Goal: Check status: Check status

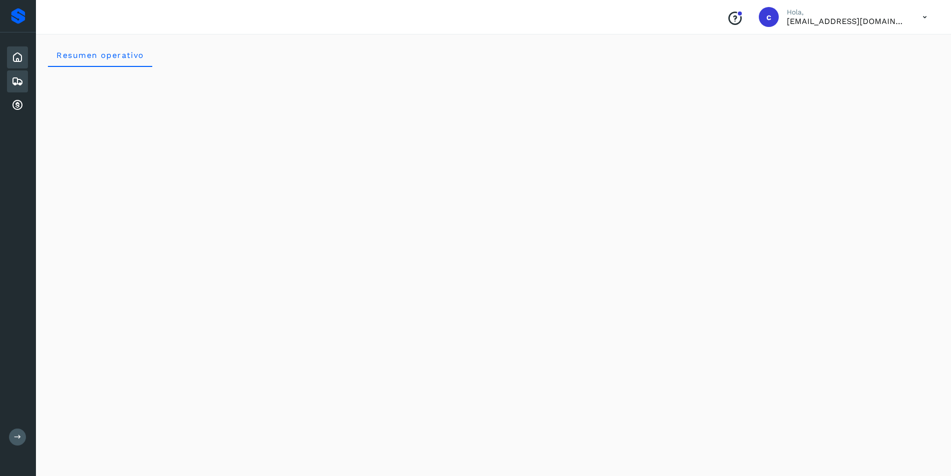
click at [16, 83] on icon at bounding box center [17, 81] width 12 height 12
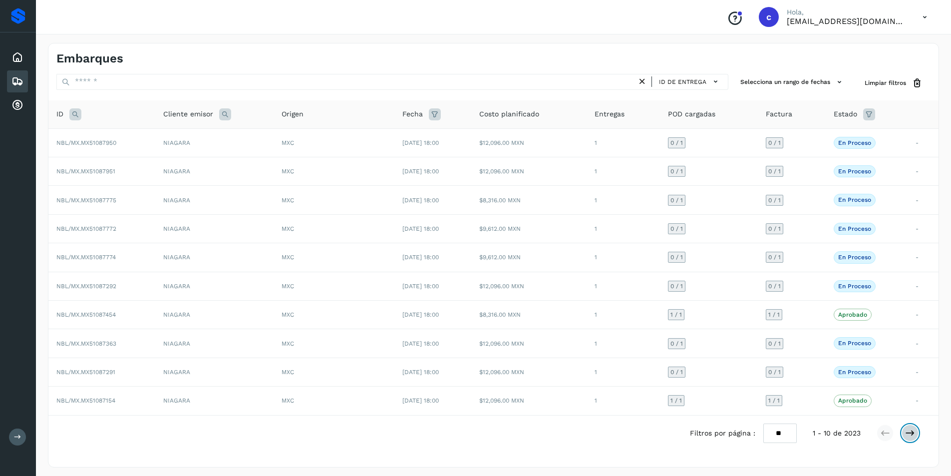
click at [910, 432] on icon at bounding box center [910, 433] width 10 height 10
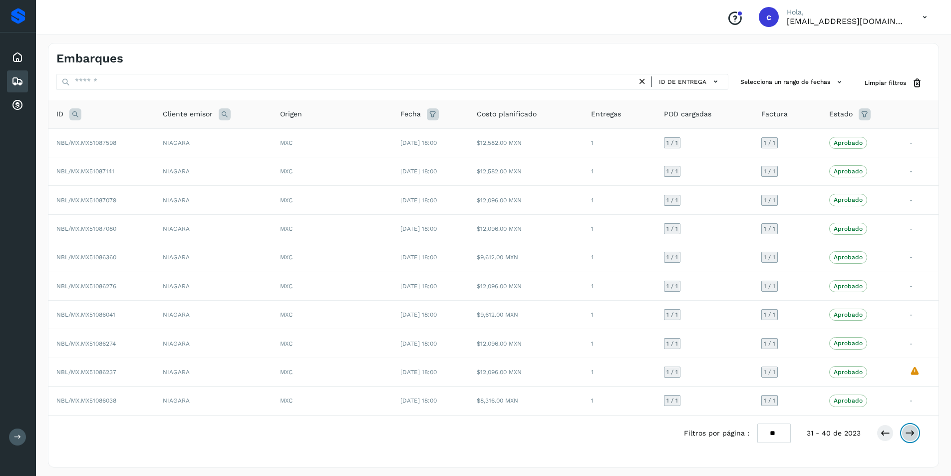
click at [910, 432] on icon at bounding box center [910, 433] width 10 height 10
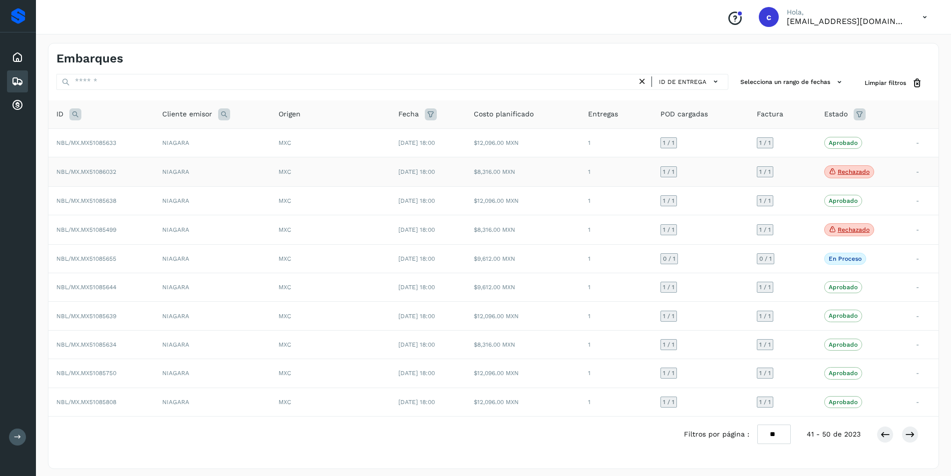
click at [865, 171] on p "Rechazado" at bounding box center [854, 171] width 32 height 7
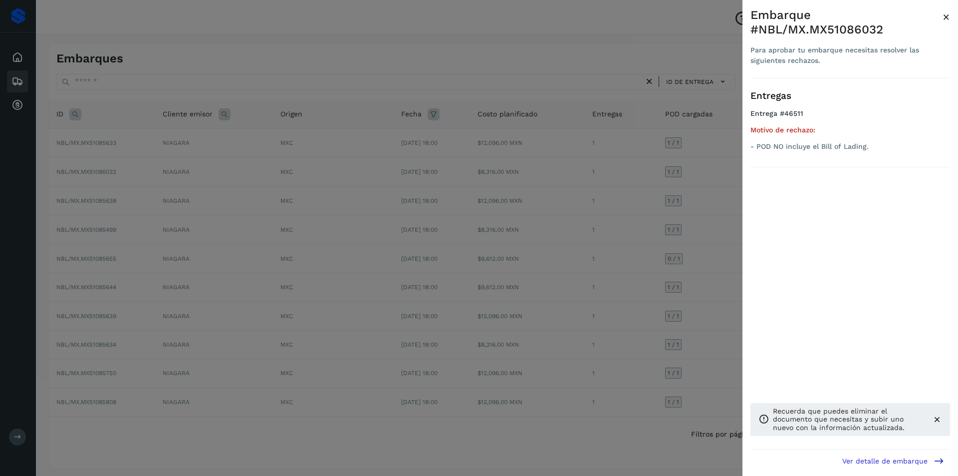
click at [500, 216] on div at bounding box center [479, 238] width 958 height 476
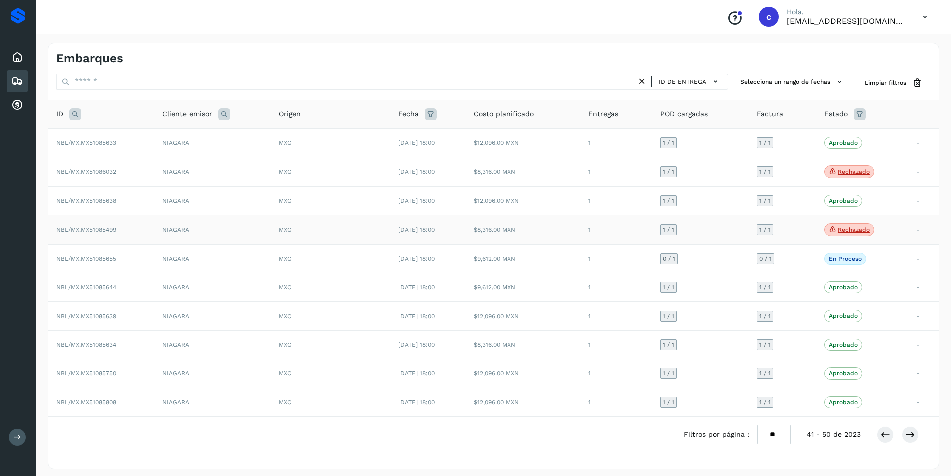
click at [842, 232] on p "Rechazado" at bounding box center [854, 229] width 32 height 7
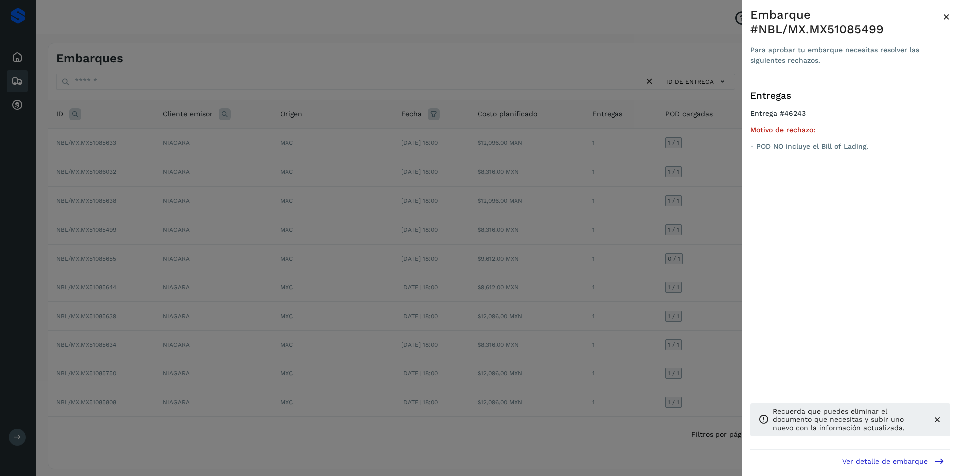
click at [557, 247] on div at bounding box center [479, 238] width 958 height 476
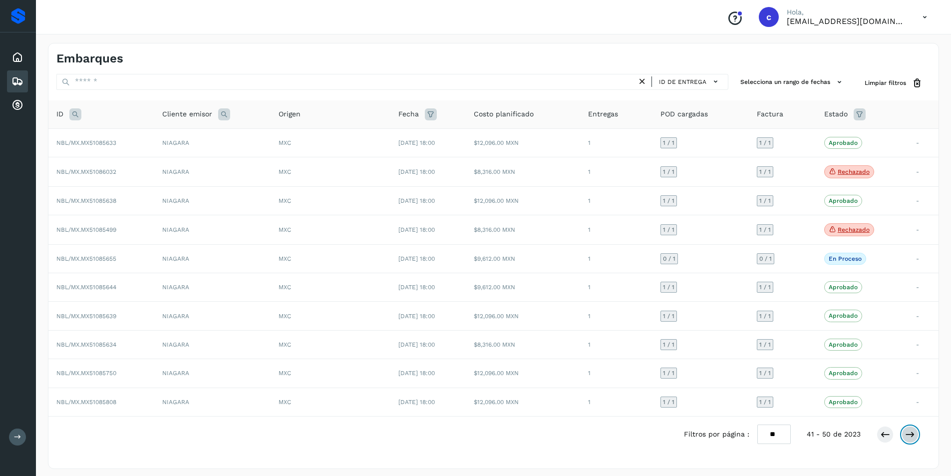
click at [913, 437] on icon at bounding box center [910, 434] width 10 height 10
click at [911, 428] on icon at bounding box center [910, 433] width 10 height 10
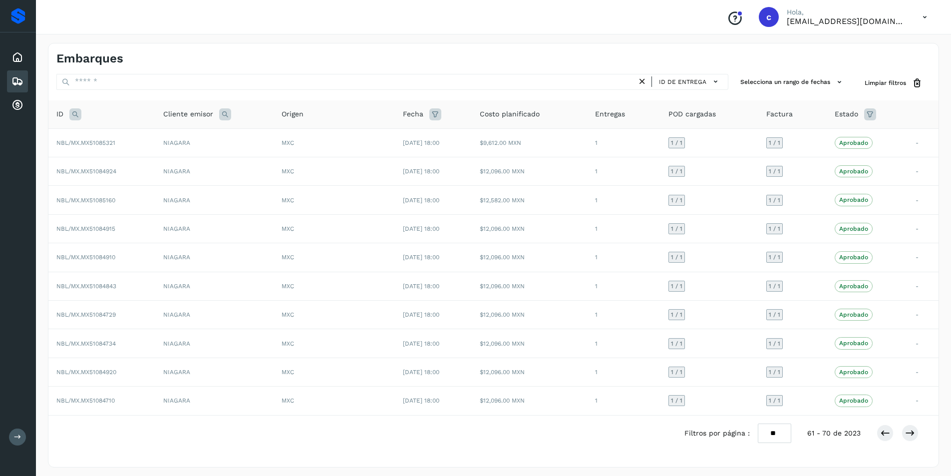
click at [912, 442] on div "Filtros por página : ** ** ** 61 - 70 de 2023" at bounding box center [809, 432] width 250 height 19
click at [911, 437] on icon at bounding box center [910, 433] width 10 height 10
click at [918, 435] on button at bounding box center [910, 432] width 17 height 17
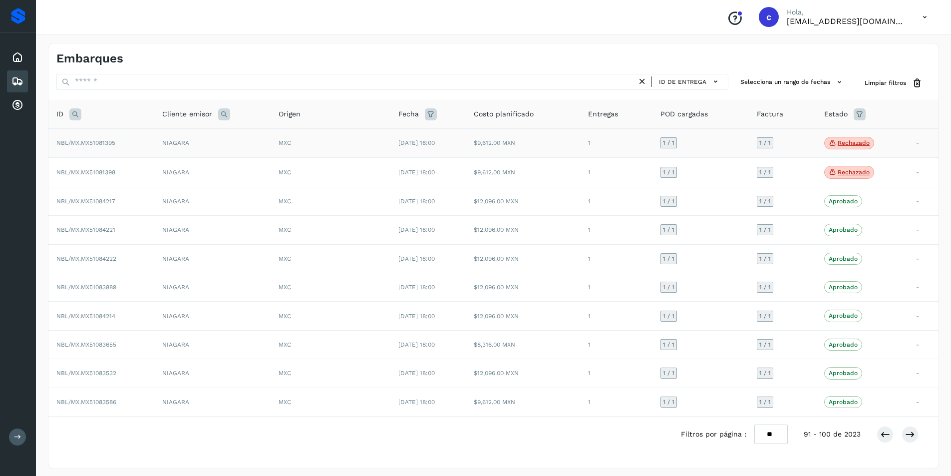
click at [864, 142] on p "Rechazado" at bounding box center [854, 142] width 32 height 7
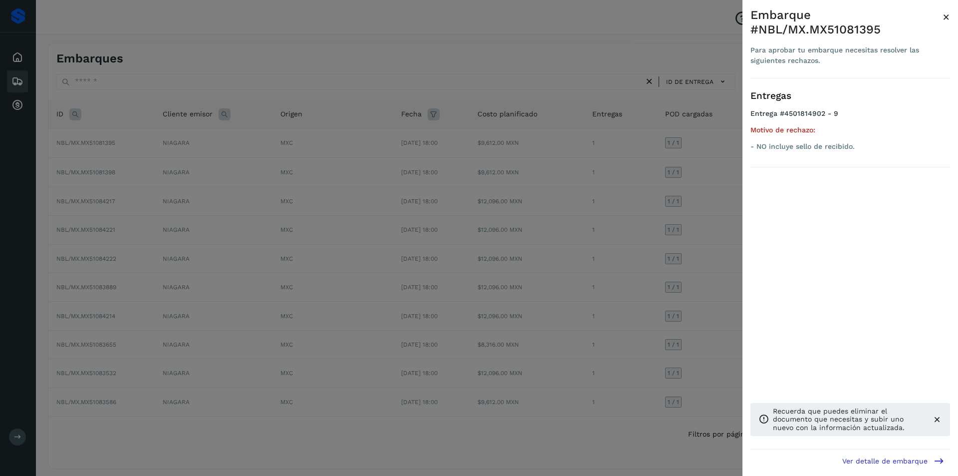
click at [466, 168] on div at bounding box center [479, 238] width 958 height 476
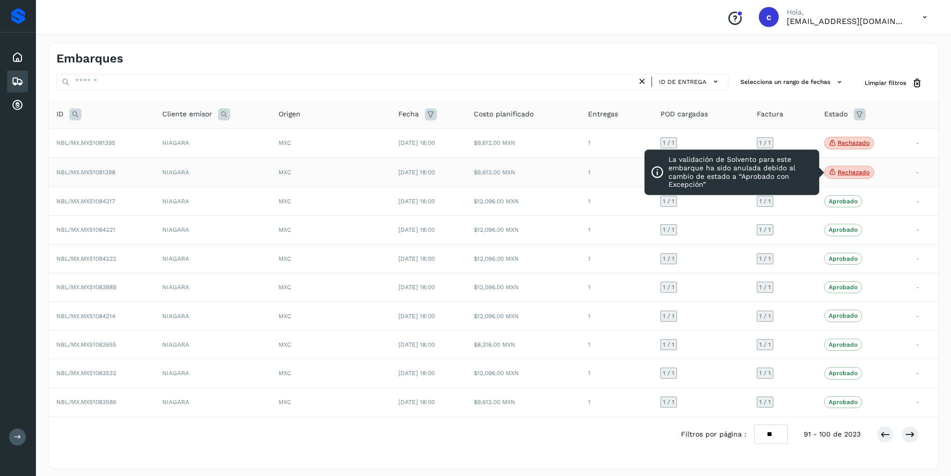
click at [847, 172] on p "Rechazado" at bounding box center [854, 172] width 32 height 7
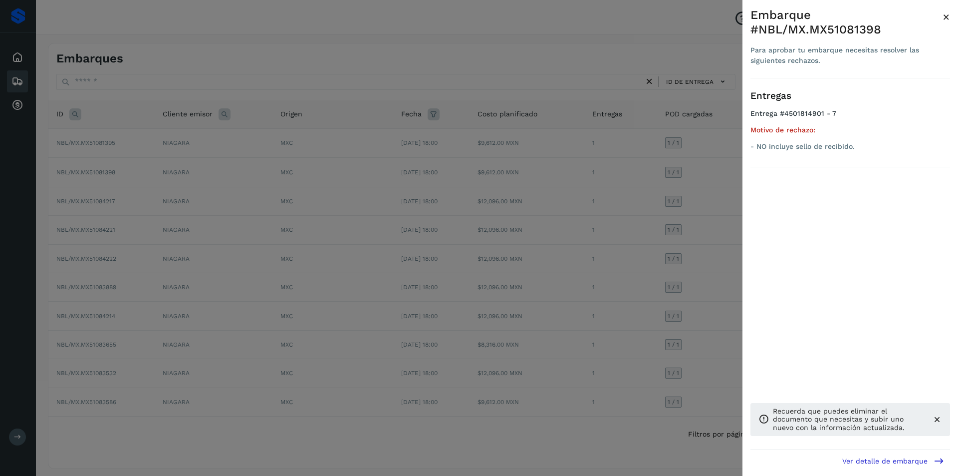
click at [645, 187] on div at bounding box center [479, 238] width 958 height 476
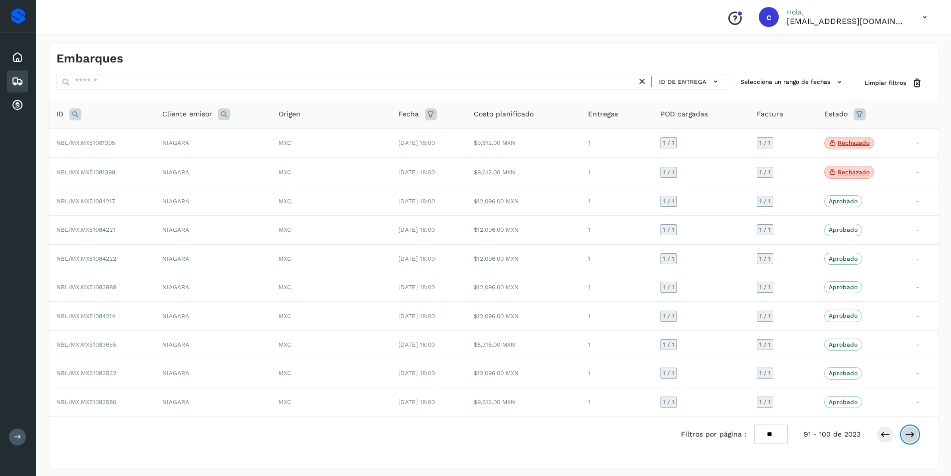
click at [908, 434] on icon at bounding box center [910, 434] width 10 height 10
click at [908, 434] on icon at bounding box center [910, 433] width 10 height 10
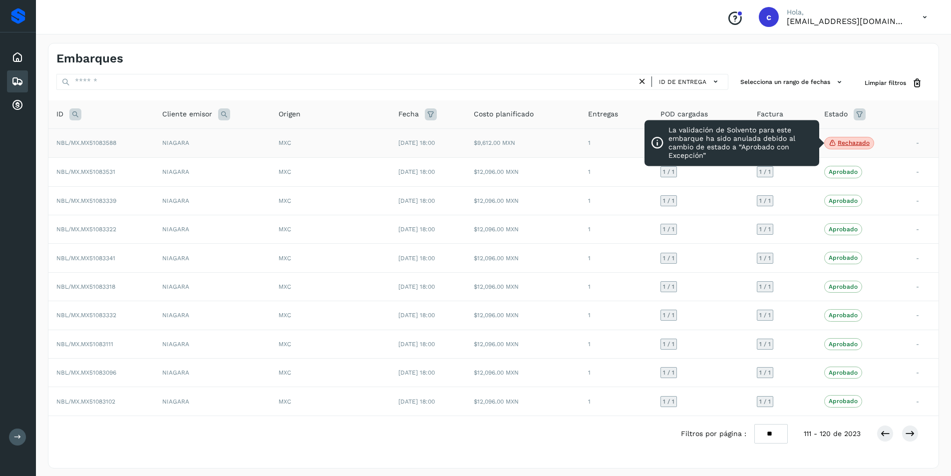
click at [869, 143] on p "Rechazado" at bounding box center [854, 142] width 32 height 7
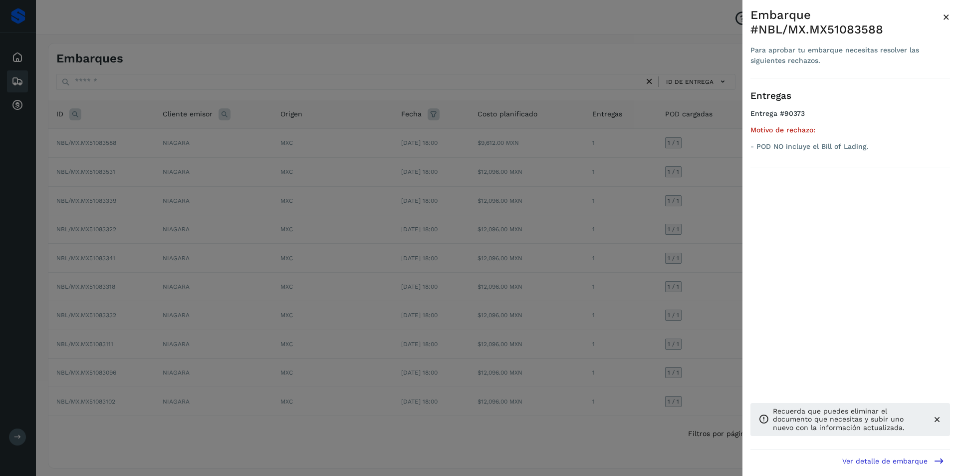
click at [594, 185] on div at bounding box center [479, 238] width 958 height 476
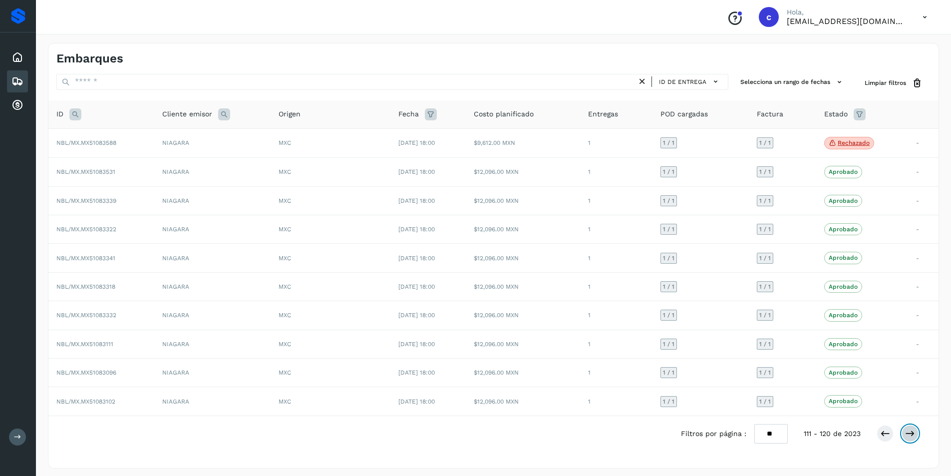
click at [907, 438] on icon at bounding box center [910, 433] width 10 height 10
click at [851, 288] on p "Rechazado" at bounding box center [854, 286] width 32 height 7
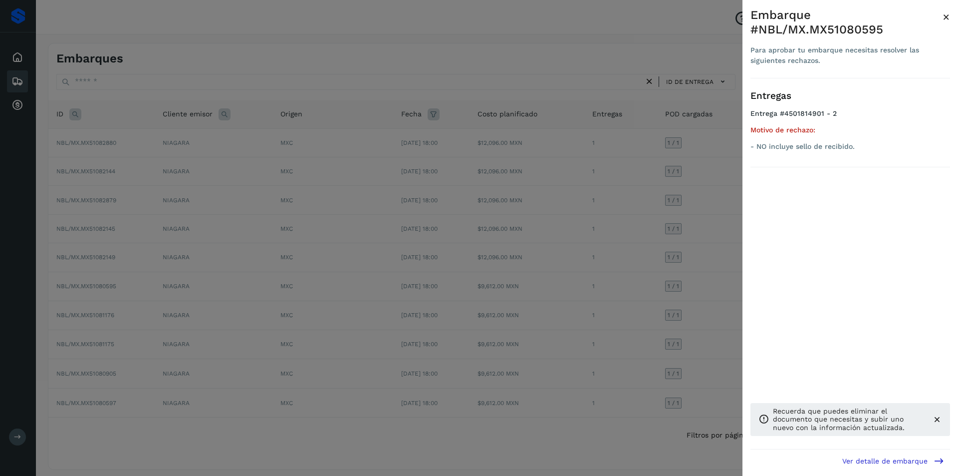
click at [599, 285] on div at bounding box center [479, 238] width 958 height 476
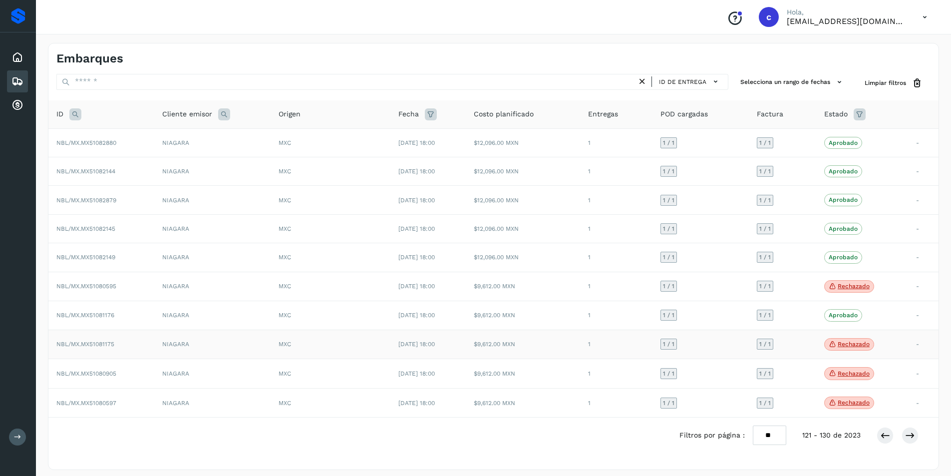
click at [860, 339] on span "Rechazado" at bounding box center [849, 344] width 50 height 13
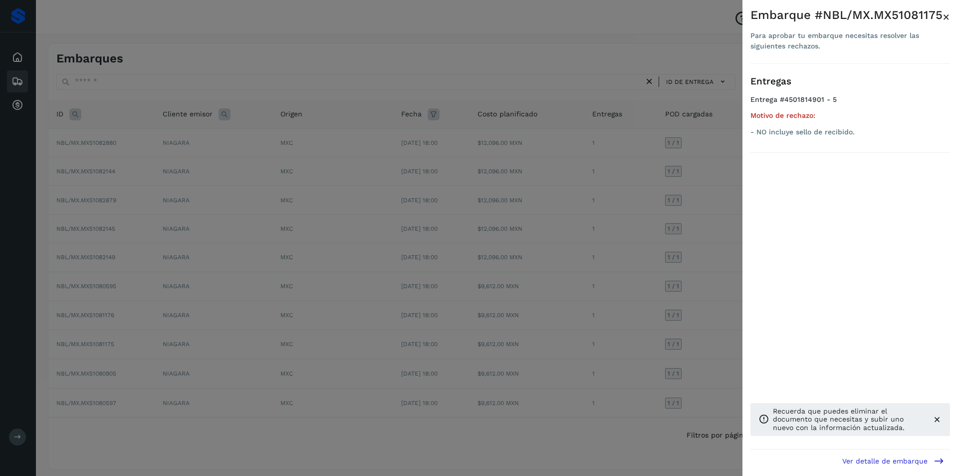
click at [497, 322] on div at bounding box center [479, 238] width 958 height 476
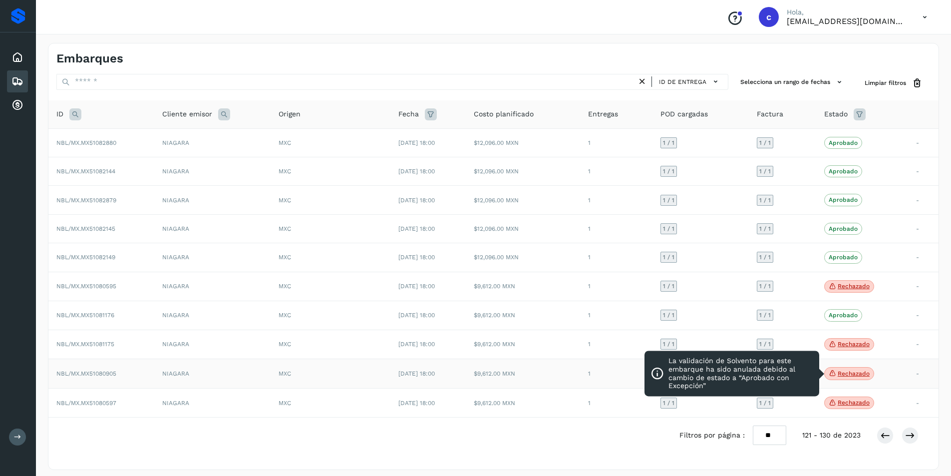
click at [855, 375] on p "Rechazado" at bounding box center [854, 373] width 32 height 7
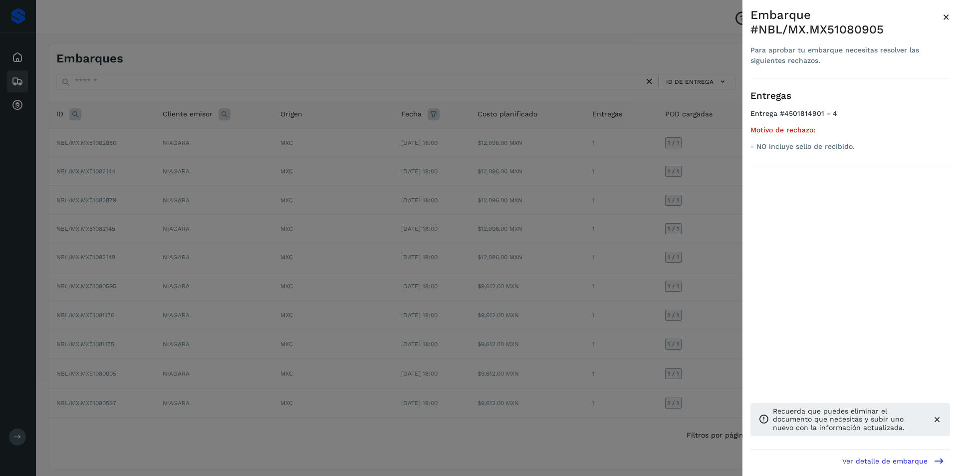
click at [500, 349] on div at bounding box center [479, 238] width 958 height 476
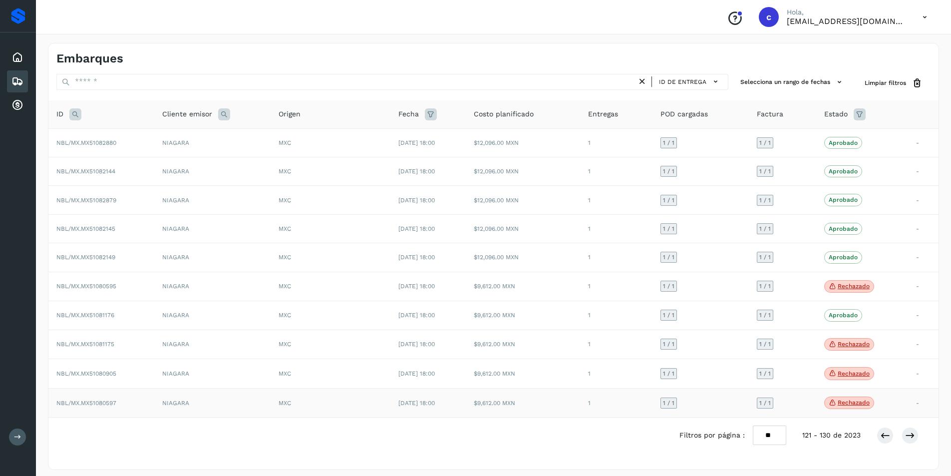
click at [856, 398] on span "Rechazado" at bounding box center [849, 402] width 50 height 13
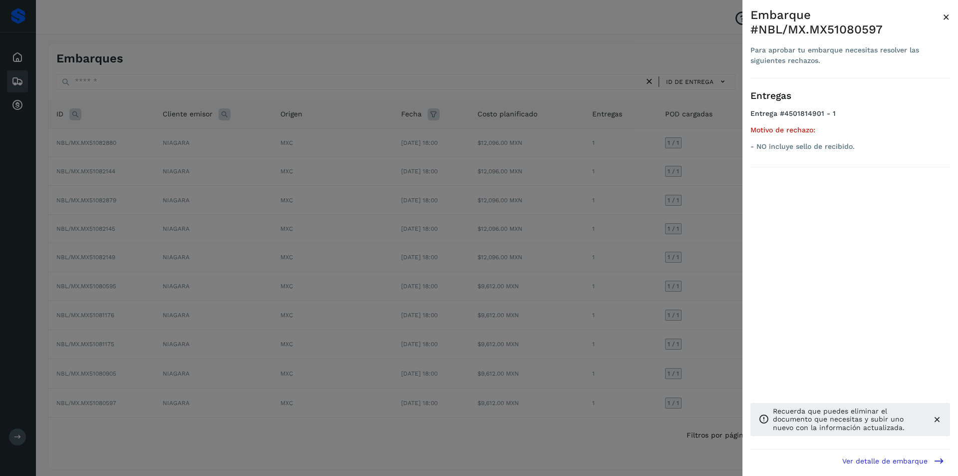
click at [677, 364] on div at bounding box center [479, 238] width 958 height 476
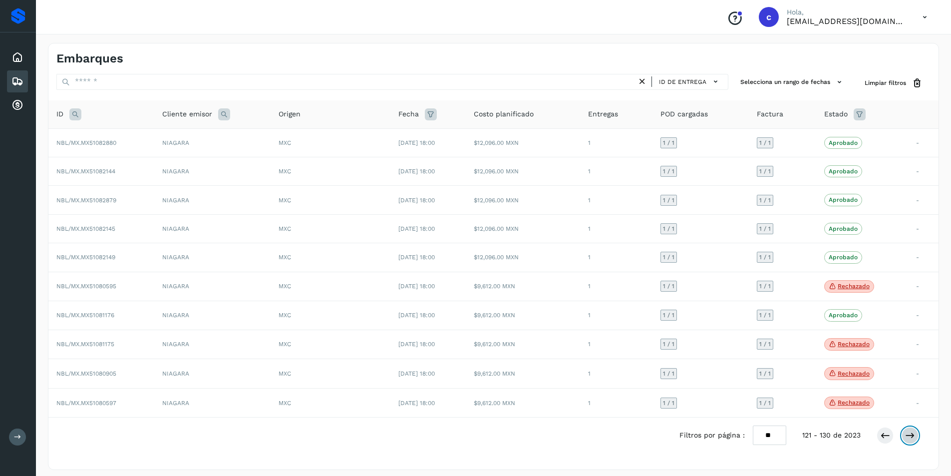
click at [913, 436] on icon at bounding box center [910, 435] width 10 height 10
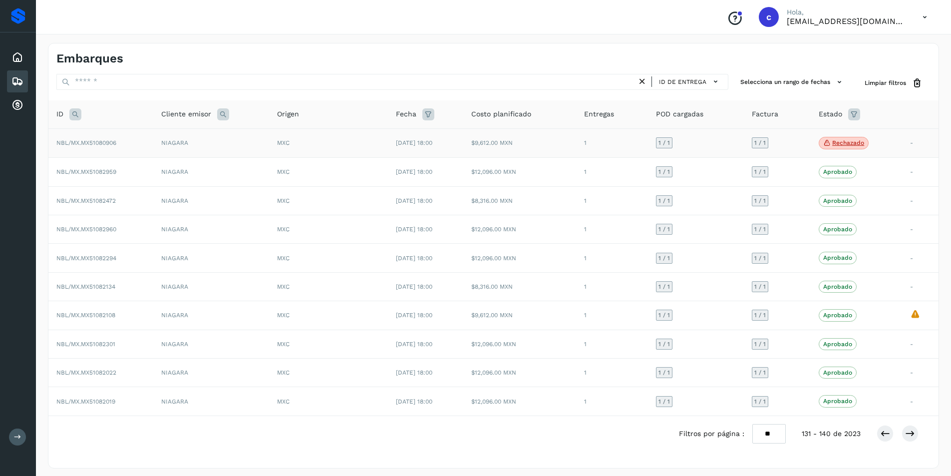
click at [851, 137] on span "Rechazado" at bounding box center [844, 143] width 50 height 13
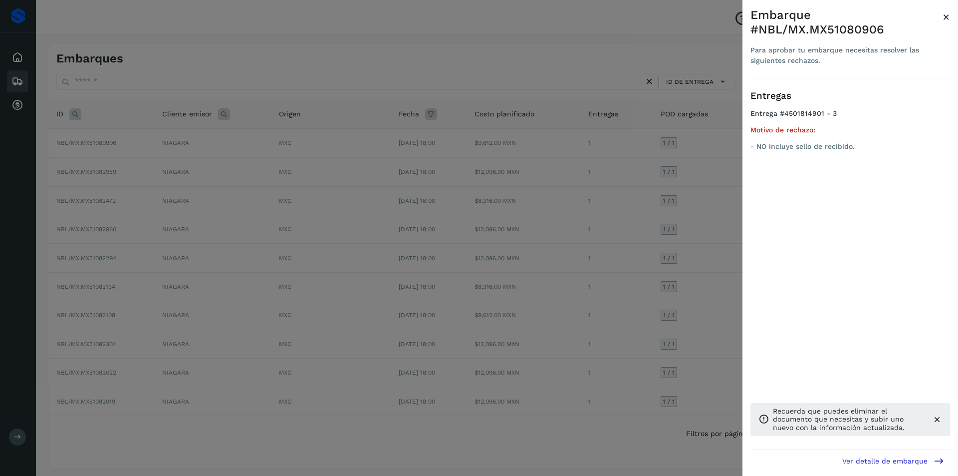
click at [690, 172] on div at bounding box center [479, 238] width 958 height 476
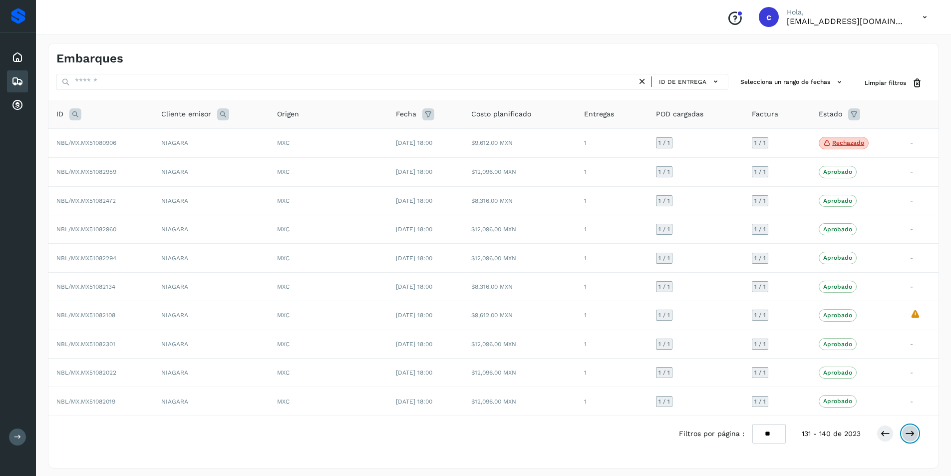
click at [910, 434] on icon at bounding box center [910, 433] width 10 height 10
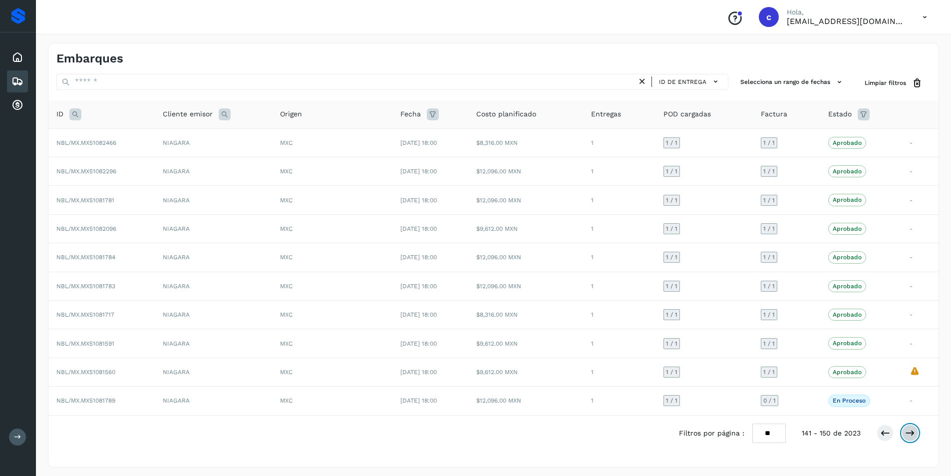
click at [910, 434] on icon at bounding box center [910, 433] width 10 height 10
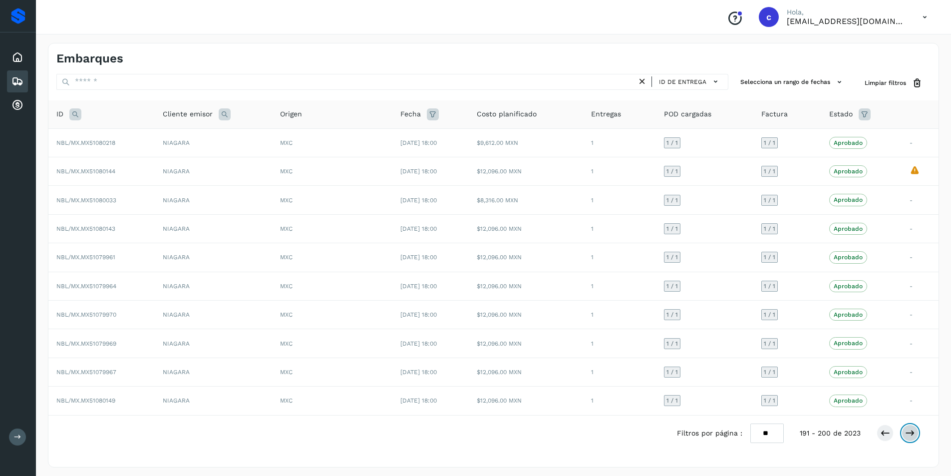
click at [910, 434] on icon at bounding box center [910, 433] width 10 height 10
click at [882, 431] on icon at bounding box center [885, 433] width 10 height 10
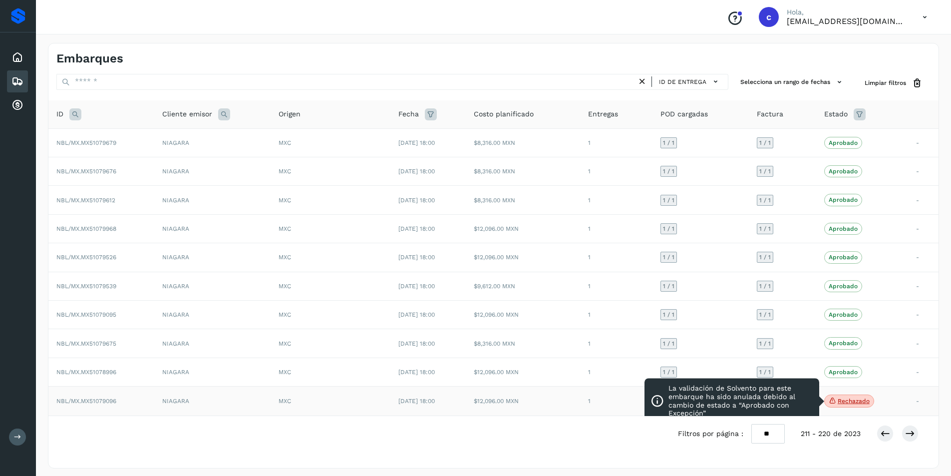
click at [859, 399] on p "Rechazado" at bounding box center [854, 400] width 32 height 7
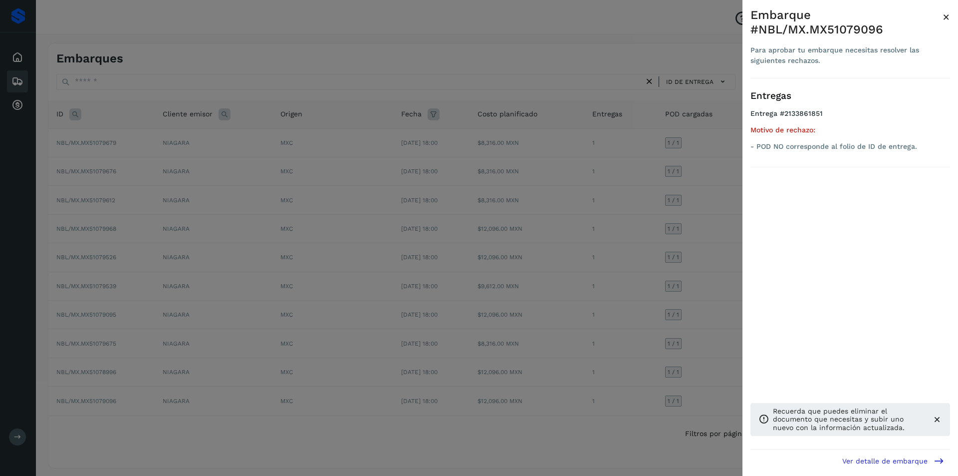
click at [608, 362] on div at bounding box center [479, 238] width 958 height 476
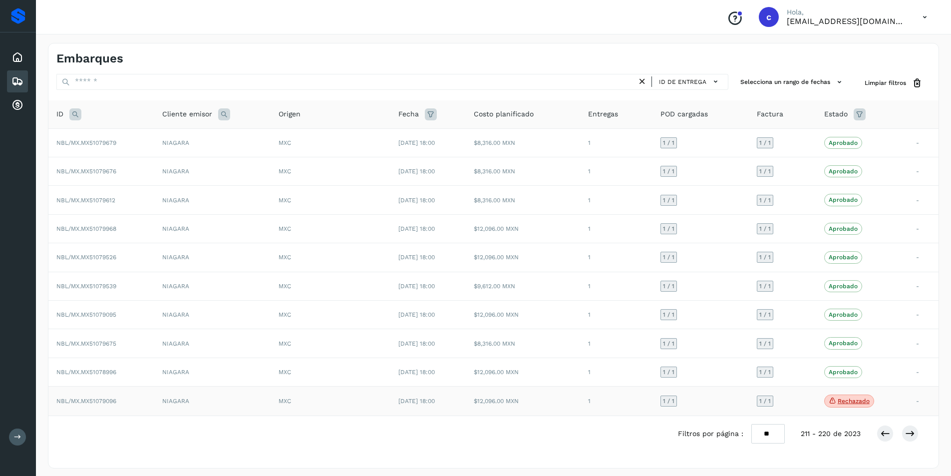
click at [404, 398] on span "[DATE] 18:00" at bounding box center [416, 400] width 36 height 7
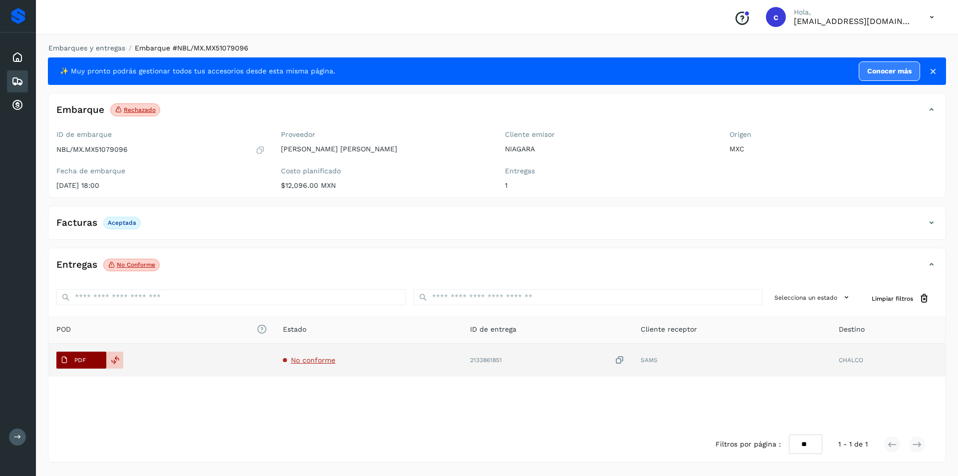
click at [96, 359] on button "PDF" at bounding box center [81, 359] width 50 height 17
click at [82, 357] on p "PDF" at bounding box center [79, 359] width 11 height 7
